Goal: Find specific page/section: Find specific page/section

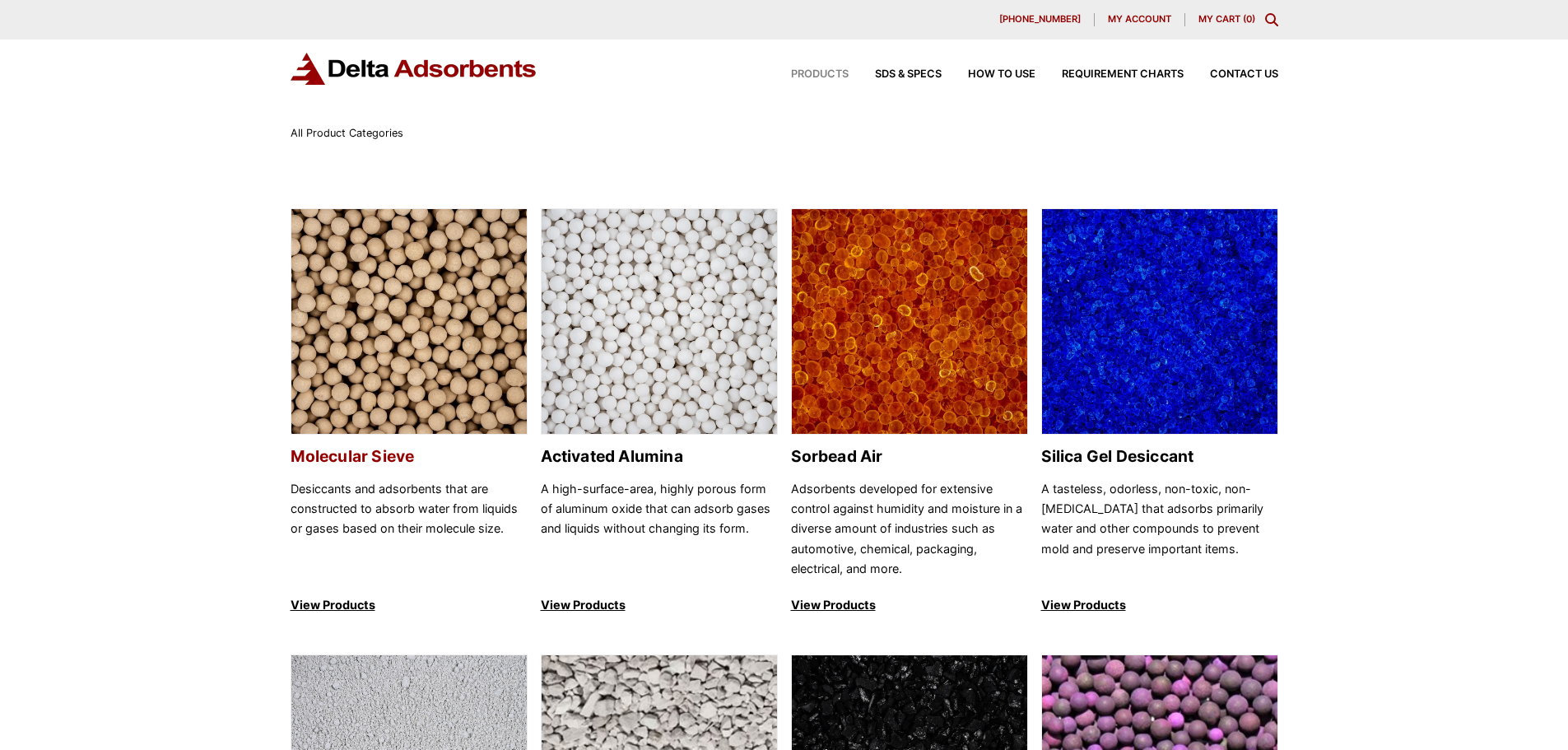
click at [316, 449] on h2 "Molecular Sieve" at bounding box center [409, 456] width 237 height 19
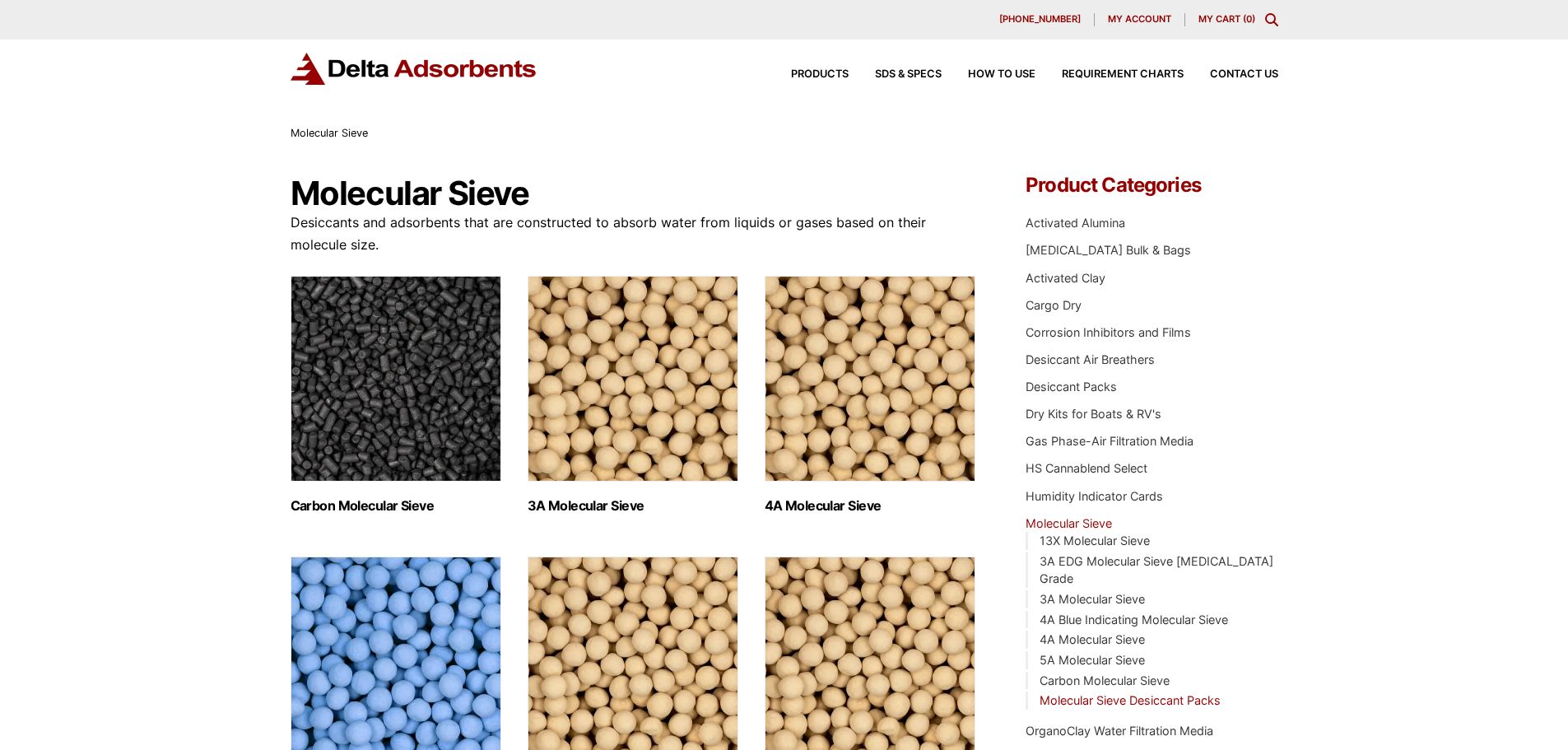
click at [1121, 693] on link "Molecular Sieve Desiccant Packs" at bounding box center [1130, 700] width 181 height 14
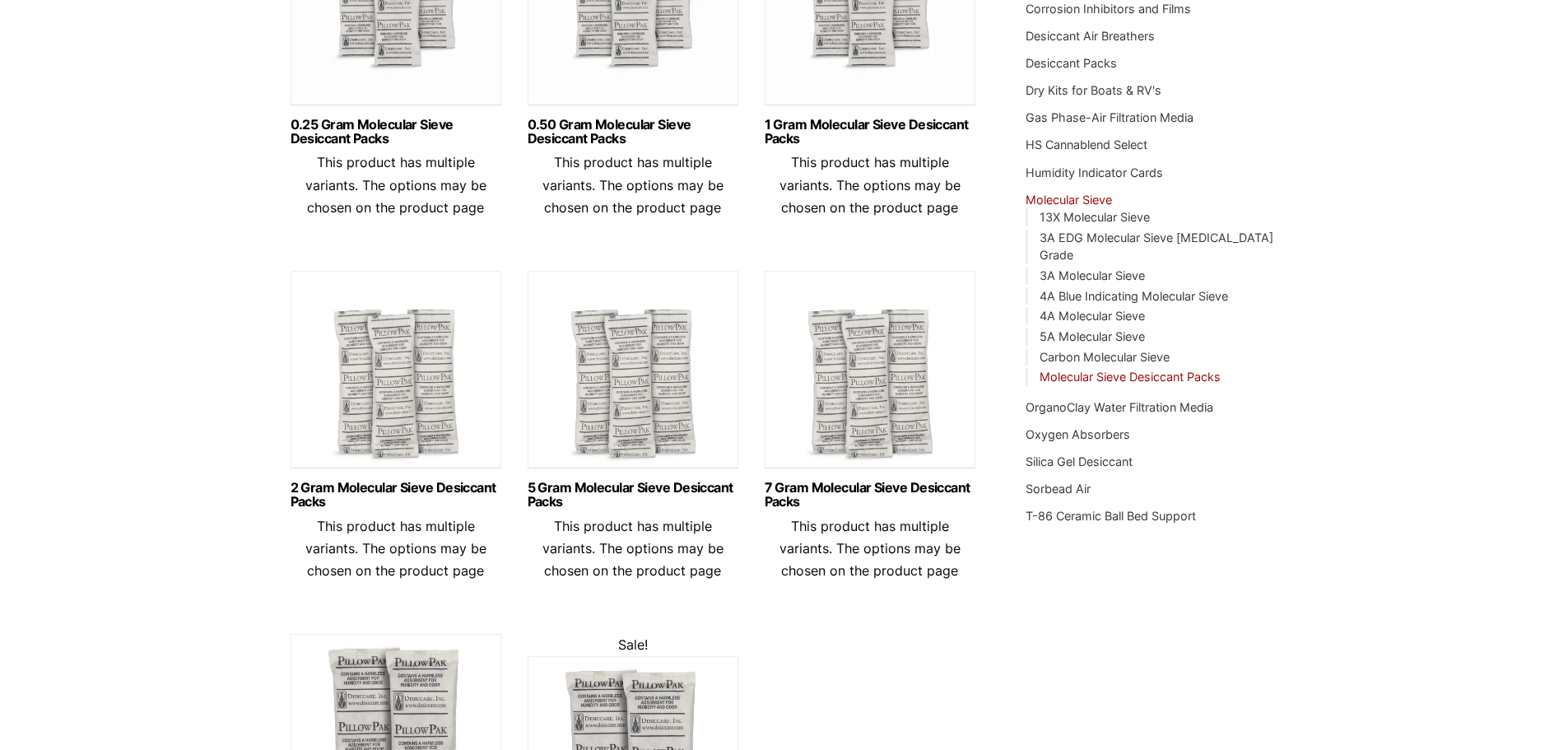
scroll to position [165, 0]
